Goal: Task Accomplishment & Management: Manage account settings

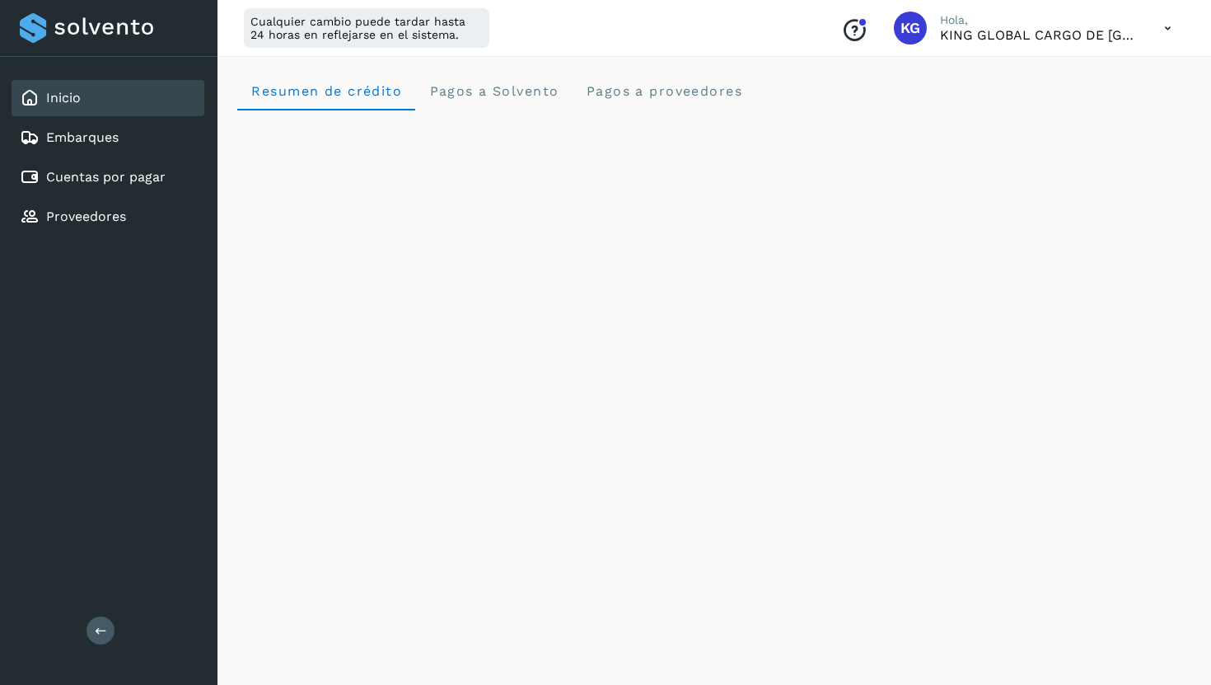
click at [91, 94] on div "Inicio" at bounding box center [108, 98] width 193 height 36
click at [134, 102] on div "Inicio" at bounding box center [108, 98] width 193 height 36
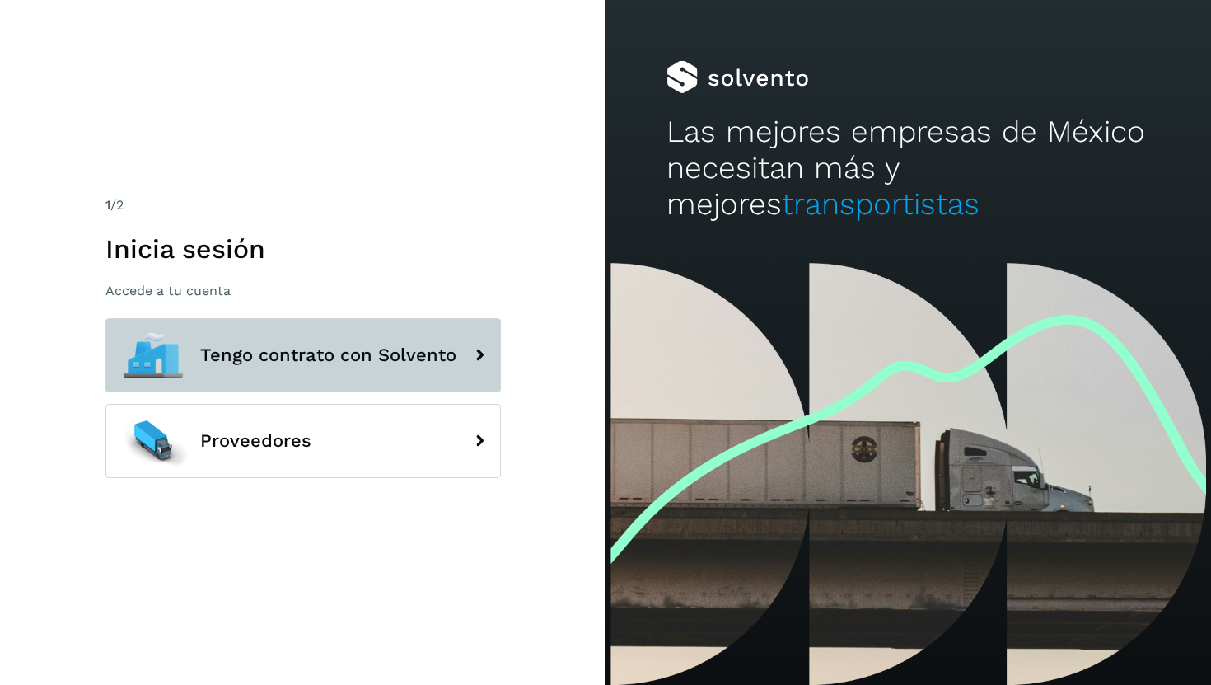
click at [322, 349] on span "Tengo contrato con Solvento" at bounding box center [328, 355] width 256 height 20
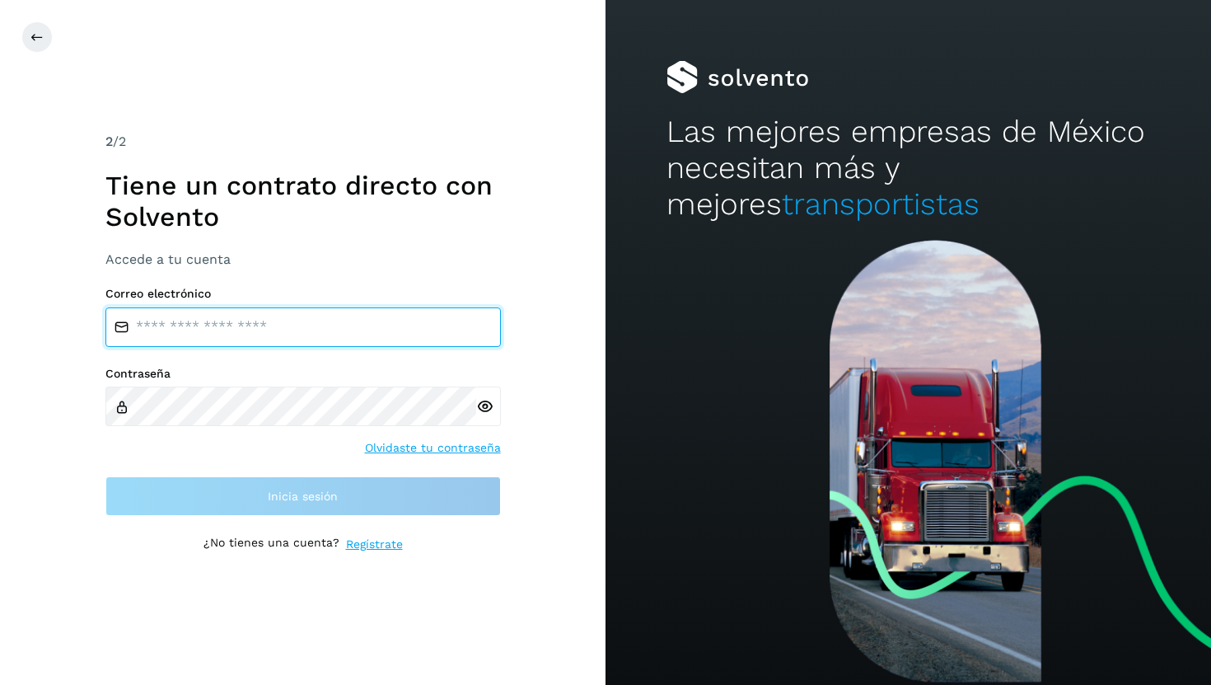
click at [326, 313] on input "email" at bounding box center [303, 327] width 396 height 40
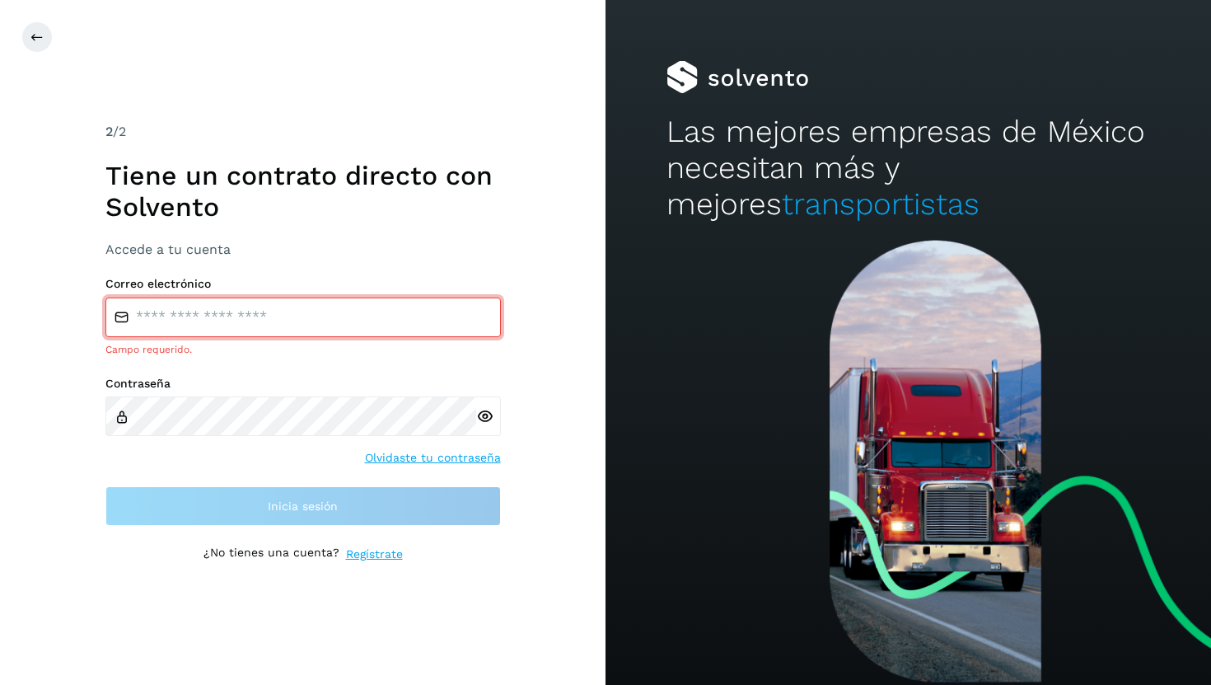
type input "**********"
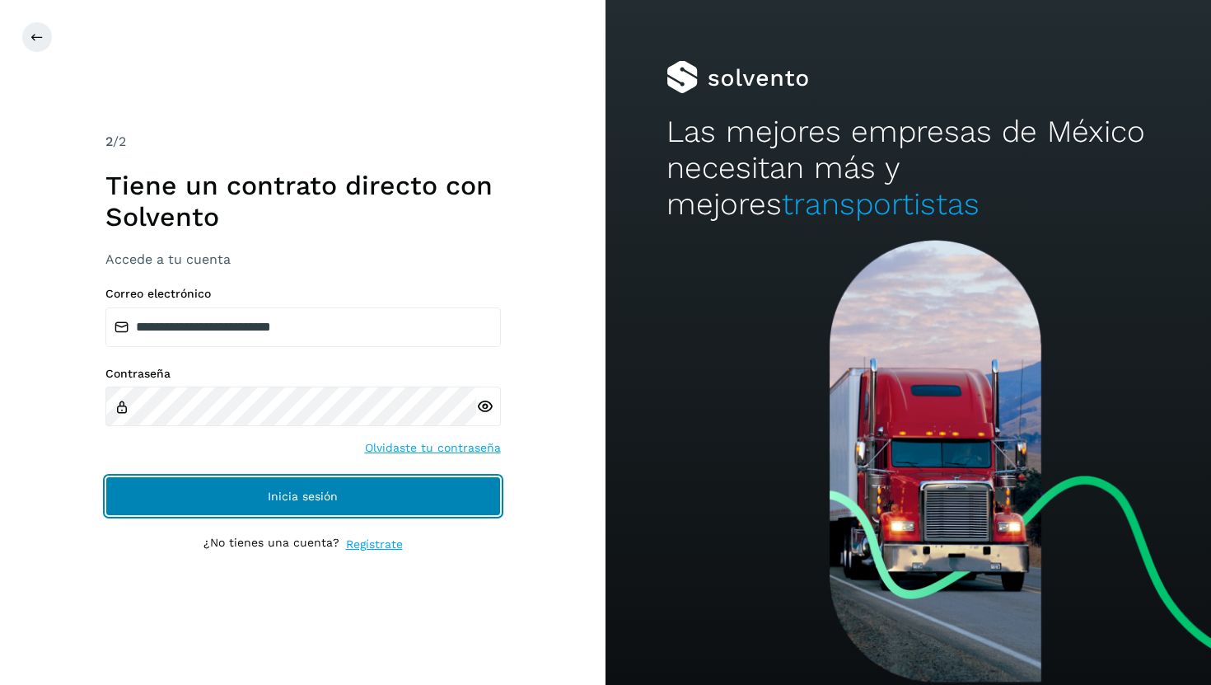
click at [319, 494] on span "Inicia sesión" at bounding box center [303, 496] width 70 height 12
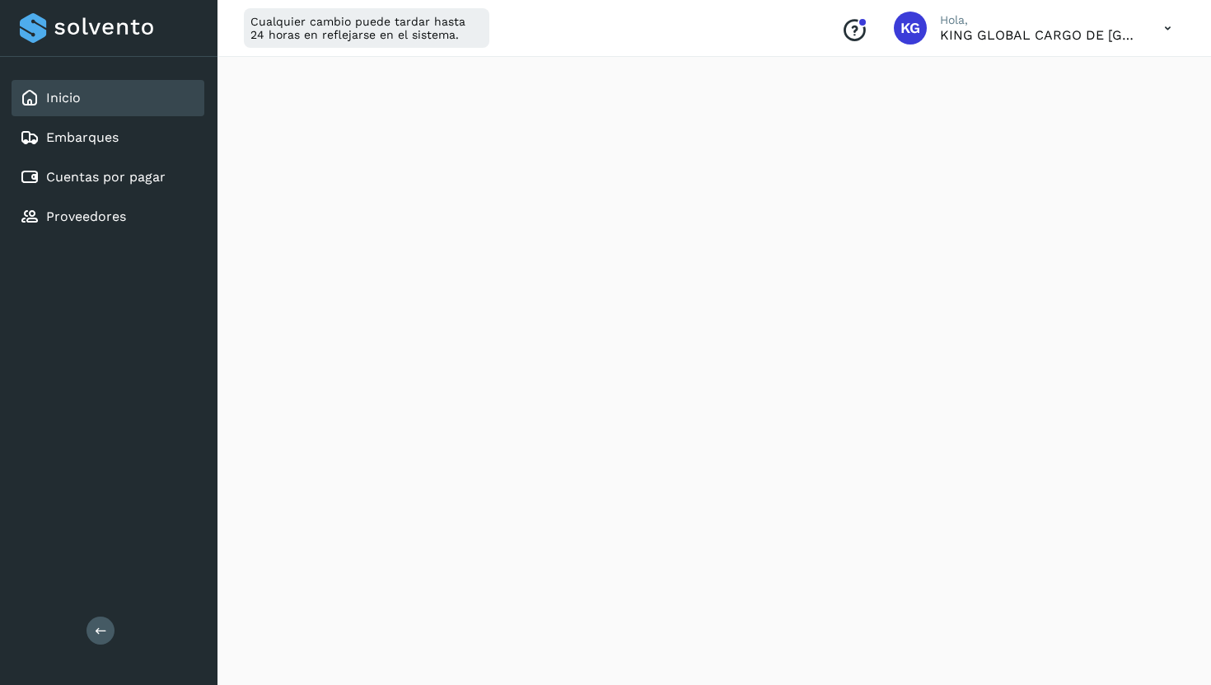
scroll to position [909, 0]
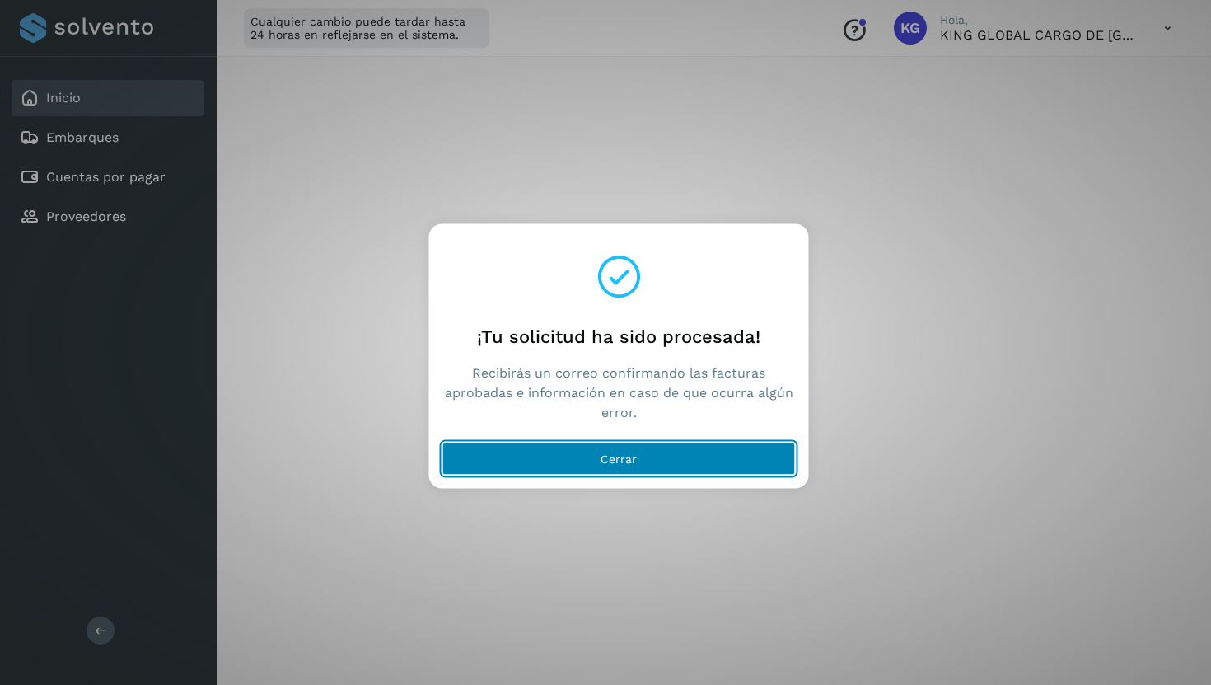
click at [630, 458] on span "Cerrar" at bounding box center [619, 458] width 36 height 12
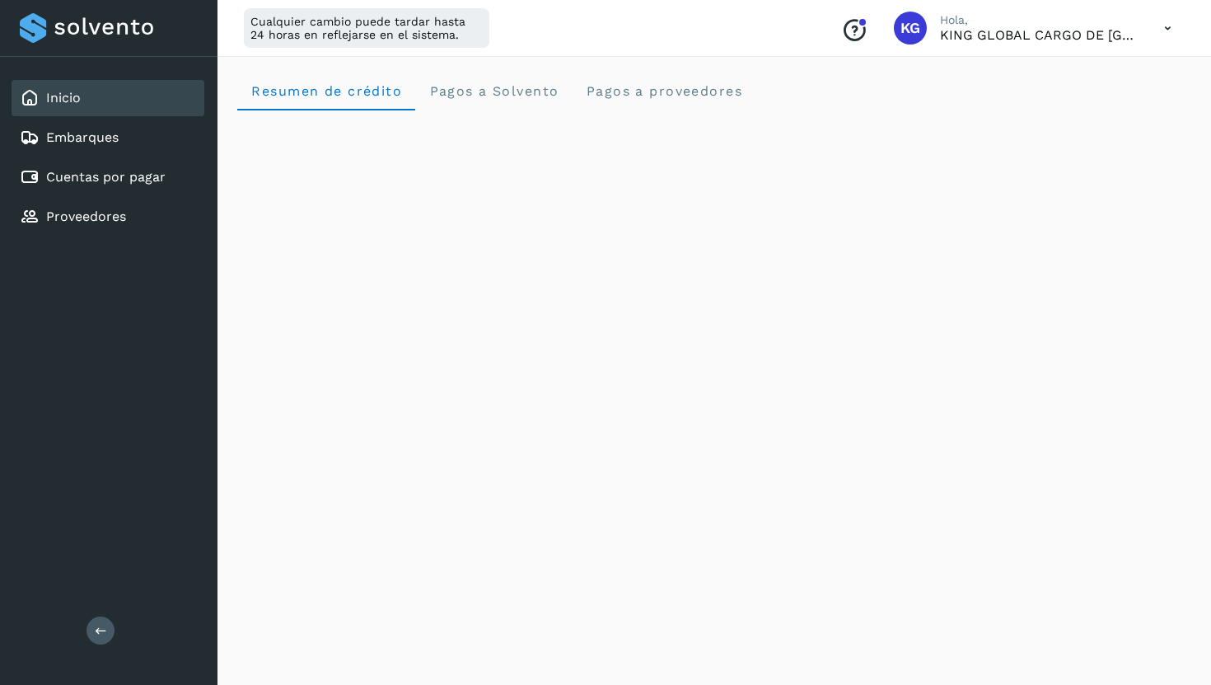
click at [985, 75] on div "Resumen de crédito Pagos a Solvento Pagos a proveedores" at bounding box center [714, 91] width 954 height 40
click at [237, 71] on crédito "Resumen de crédito" at bounding box center [326, 91] width 178 height 40
